Goal: Task Accomplishment & Management: Use online tool/utility

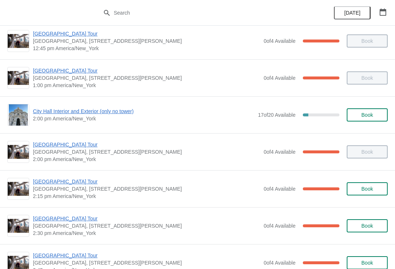
scroll to position [532, 0]
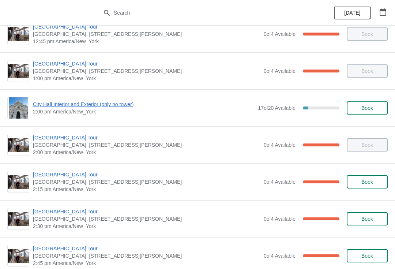
click at [68, 212] on span "[GEOGRAPHIC_DATA] Tour" at bounding box center [146, 211] width 227 height 7
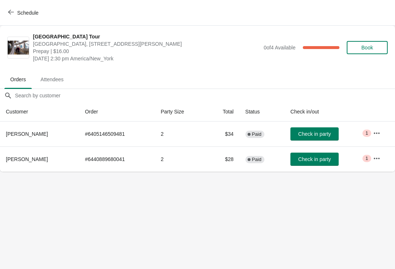
click at [20, 10] on span "Schedule" at bounding box center [27, 13] width 21 height 6
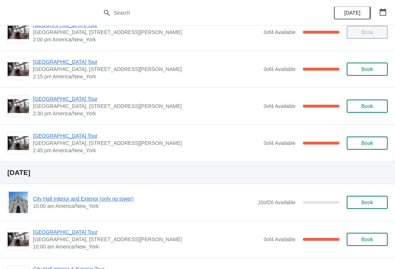
scroll to position [645, 0]
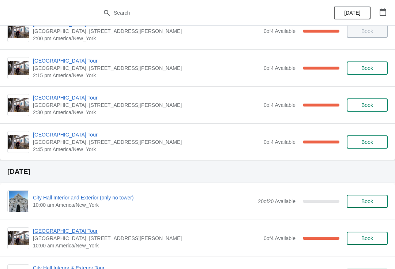
click at [69, 132] on span "[GEOGRAPHIC_DATA] Tour" at bounding box center [146, 134] width 227 height 7
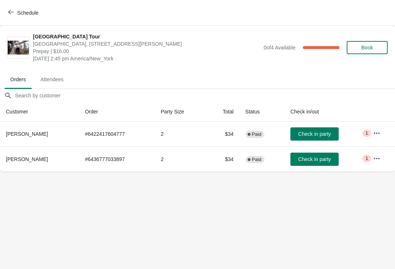
click at [330, 159] on span "Check in party" at bounding box center [314, 159] width 33 height 6
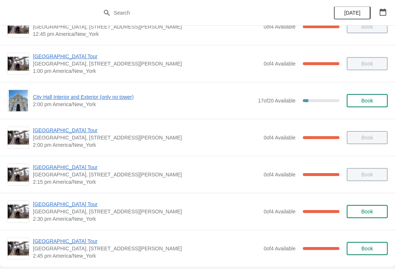
scroll to position [540, 0]
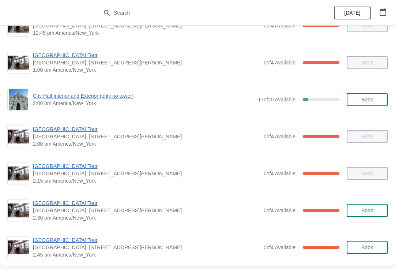
click at [68, 168] on span "[GEOGRAPHIC_DATA] Tour" at bounding box center [146, 165] width 227 height 7
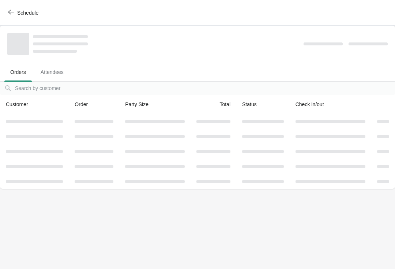
scroll to position [0, 0]
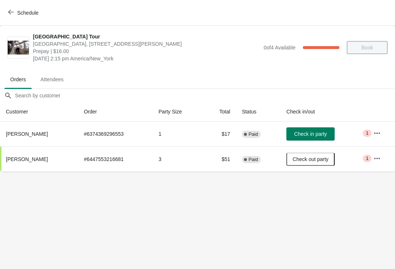
click at [18, 10] on span "Schedule" at bounding box center [27, 13] width 21 height 6
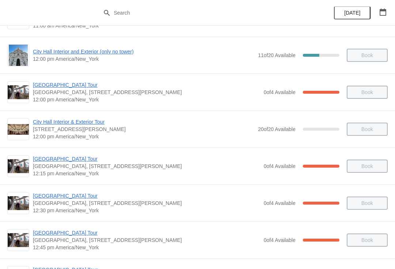
scroll to position [326, 0]
click at [93, 167] on span "[GEOGRAPHIC_DATA], [STREET_ADDRESS][PERSON_NAME]" at bounding box center [146, 166] width 227 height 7
click at [77, 162] on span "[GEOGRAPHIC_DATA] Tour" at bounding box center [146, 158] width 227 height 7
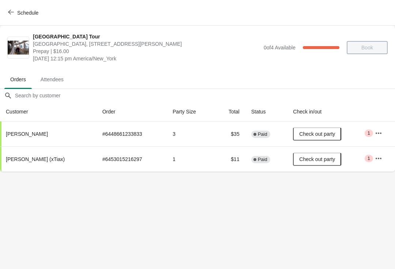
scroll to position [0, 0]
click at [16, 10] on span "Schedule" at bounding box center [24, 12] width 29 height 7
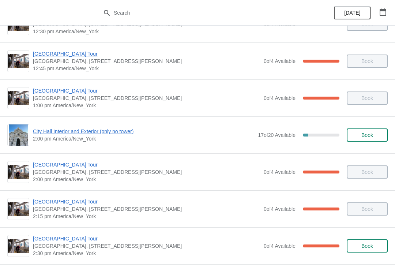
scroll to position [506, 0]
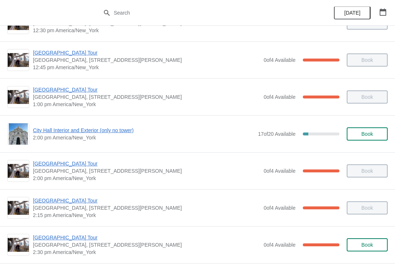
click at [79, 239] on span "[GEOGRAPHIC_DATA] Tour" at bounding box center [146, 237] width 227 height 7
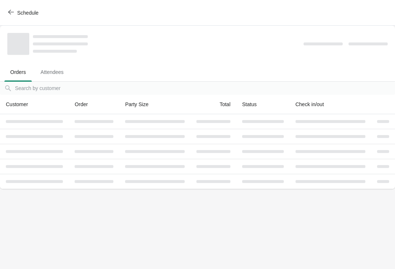
scroll to position [0, 0]
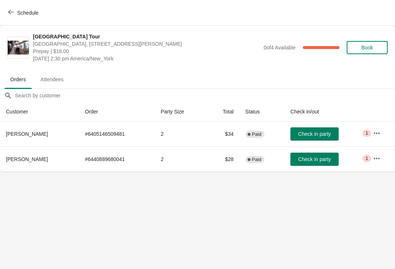
click at [325, 128] on button "Check in party" at bounding box center [314, 133] width 48 height 13
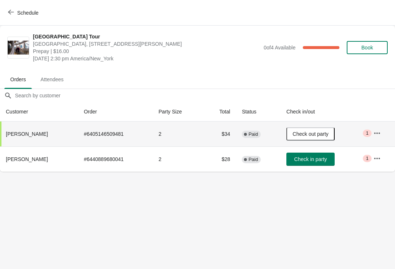
click at [15, 9] on button "Schedule" at bounding box center [24, 12] width 41 height 13
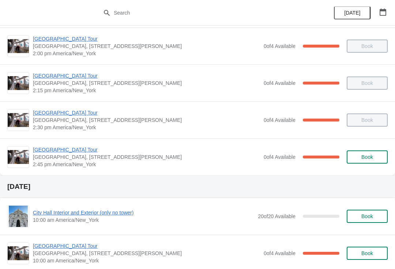
scroll to position [631, 0]
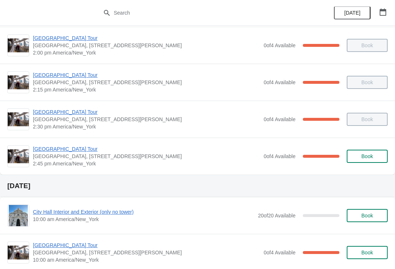
click at [72, 145] on span "[GEOGRAPHIC_DATA] Tour" at bounding box center [146, 148] width 227 height 7
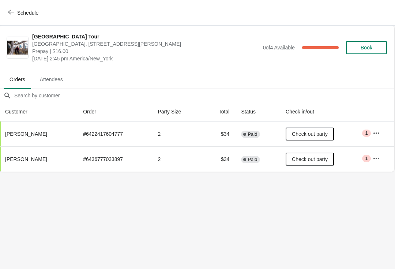
scroll to position [0, 0]
